Goal: Task Accomplishment & Management: Manage account settings

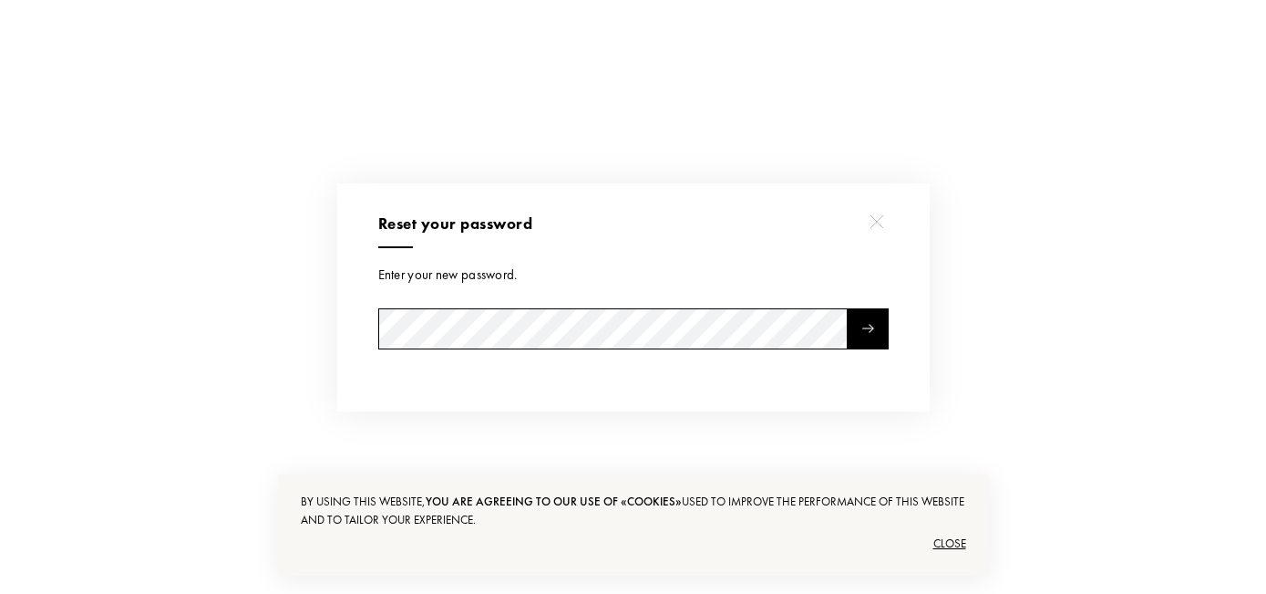
select select "RU"
click at [852, 337] on div at bounding box center [865, 328] width 41 height 41
click at [878, 336] on div at bounding box center [865, 328] width 41 height 41
click at [858, 333] on div at bounding box center [865, 328] width 41 height 41
click at [357, 337] on div "Reset your password Enter your new password. Your password must contain at leas…" at bounding box center [631, 297] width 593 height 228
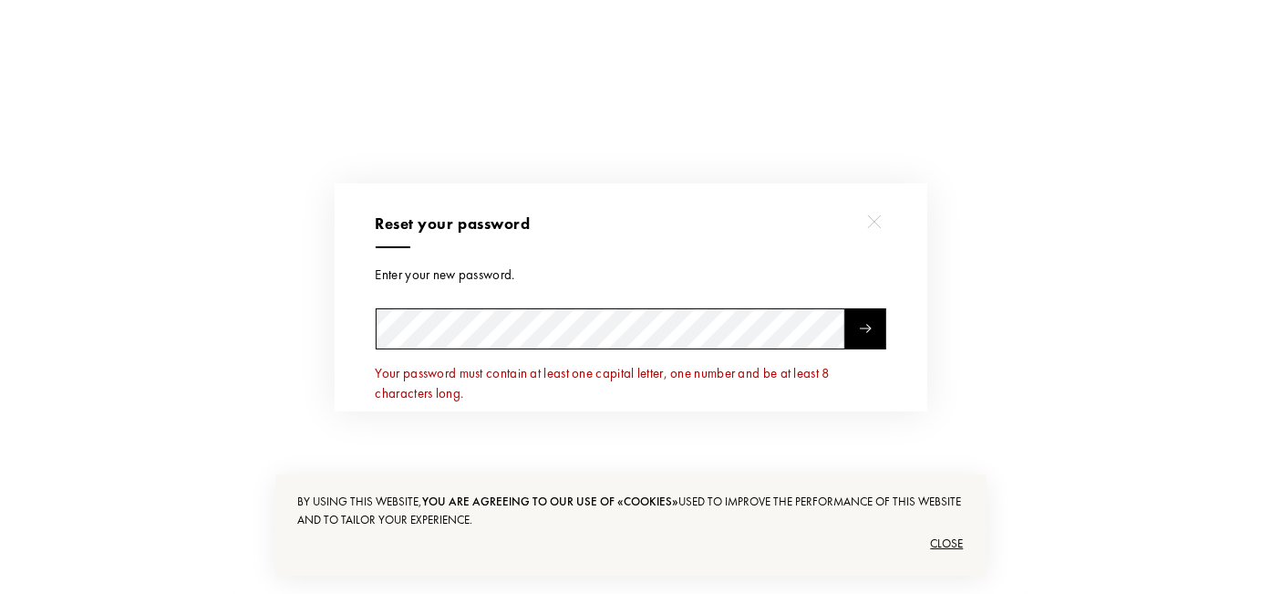
click at [300, 359] on div "Reset your password Enter your new password. Your password must contain at leas…" at bounding box center [630, 340] width 1261 height 680
click at [870, 320] on div at bounding box center [865, 328] width 41 height 41
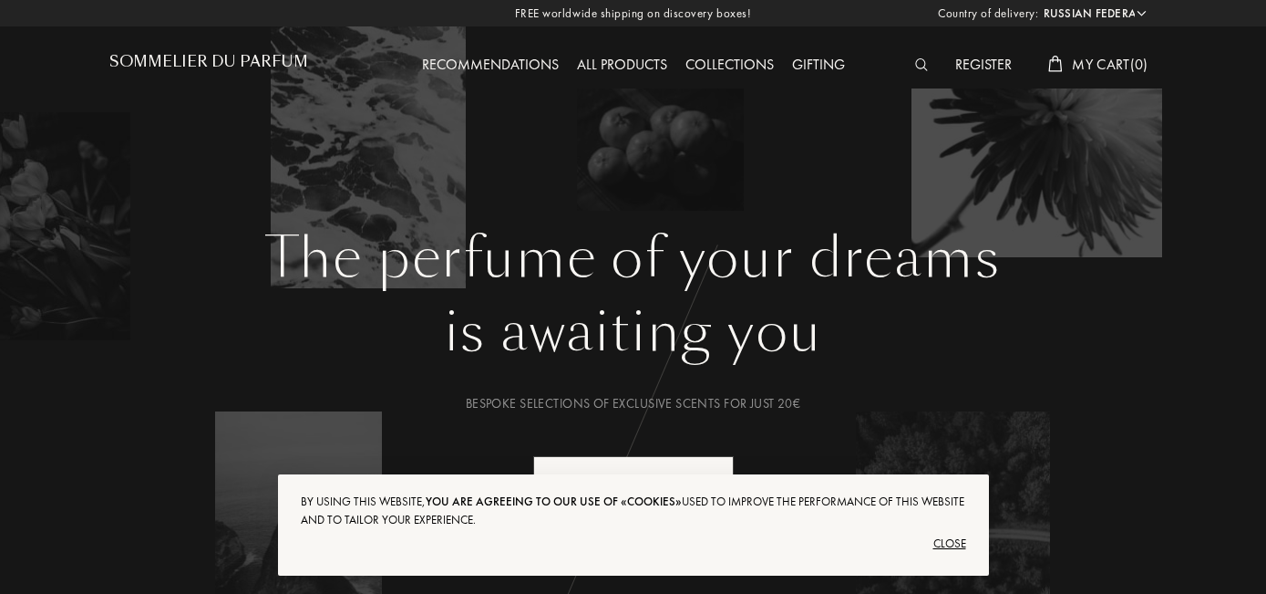
select select "RU"
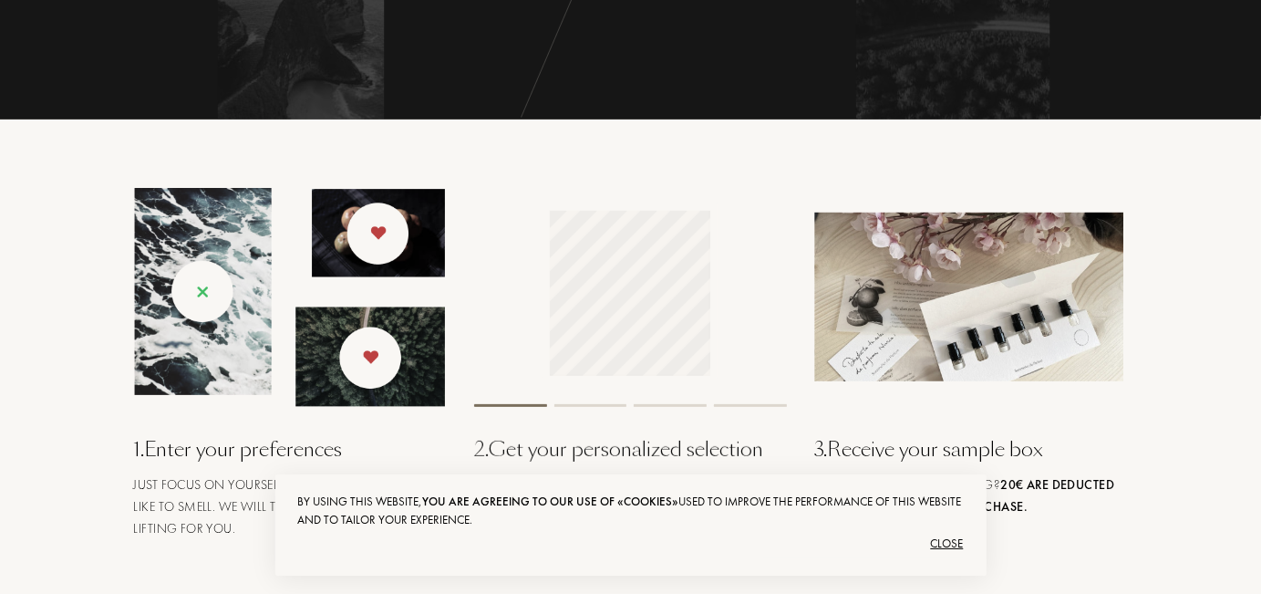
scroll to position [912, 0]
